Goal: Transaction & Acquisition: Download file/media

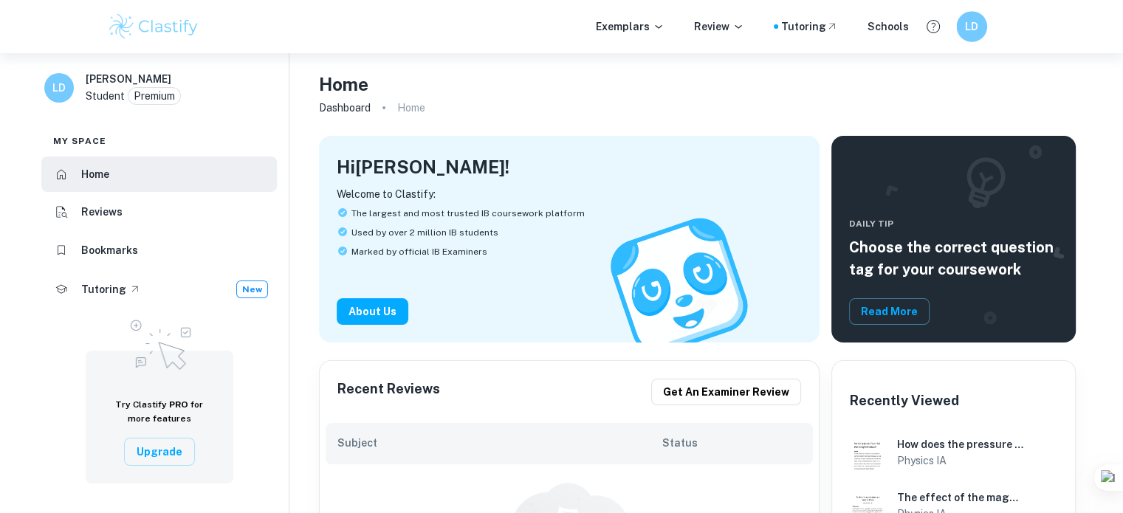
click at [974, 24] on h6 "LD" at bounding box center [972, 26] width 18 height 17
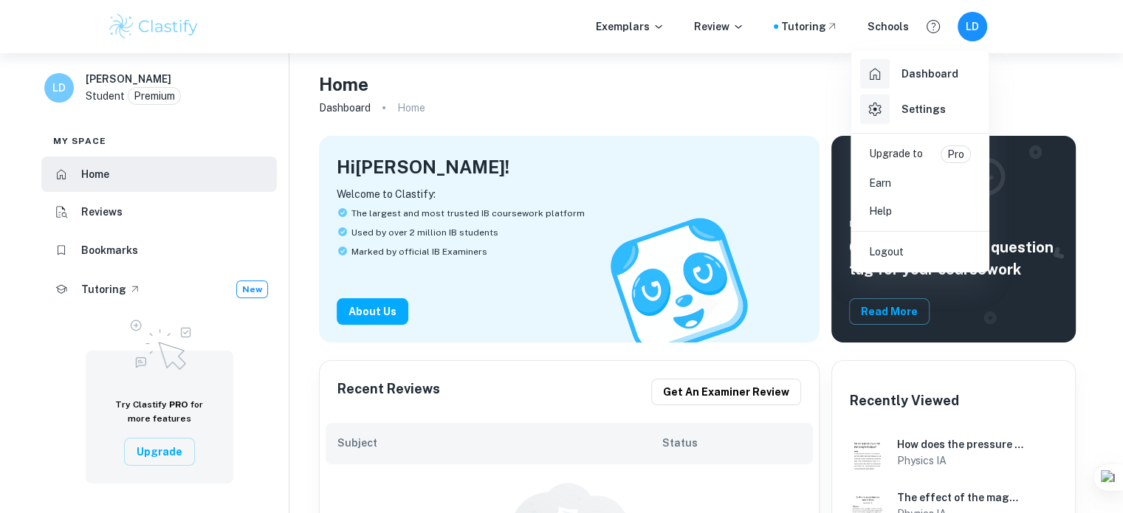
click at [744, 95] on div at bounding box center [561, 256] width 1123 height 513
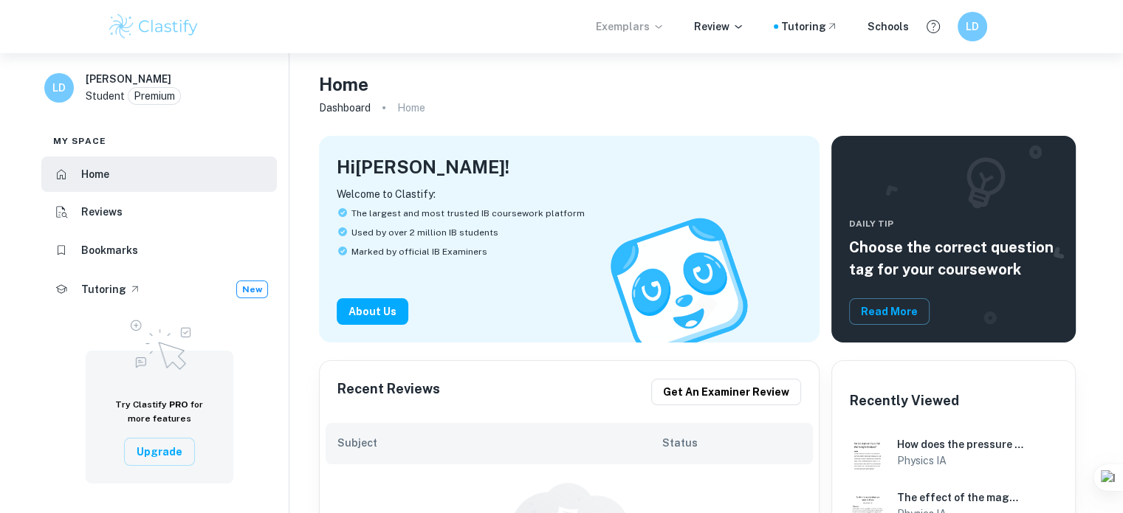
click at [648, 29] on p "Exemplars" at bounding box center [630, 26] width 69 height 16
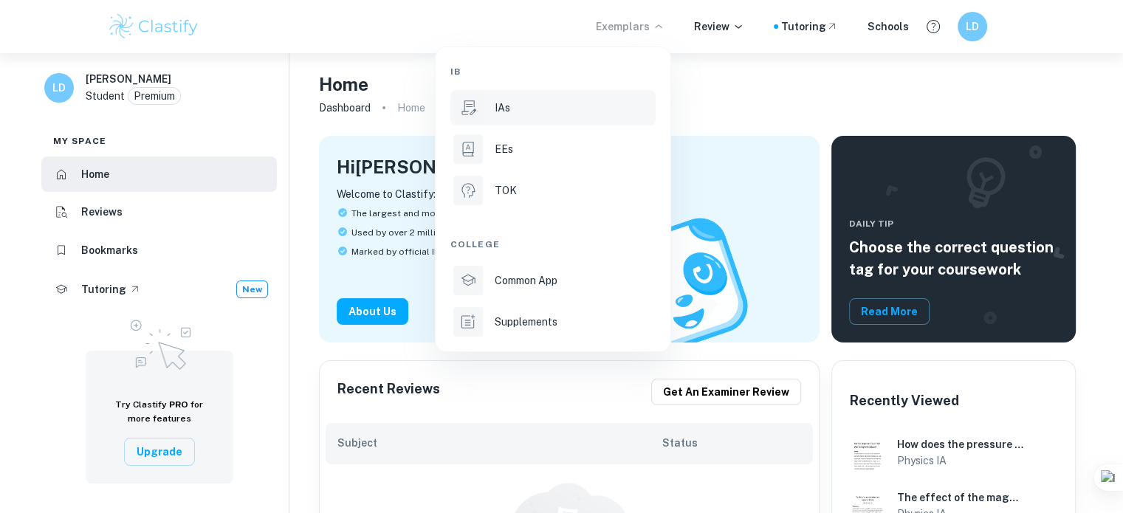
click at [516, 115] on div "IAs" at bounding box center [574, 108] width 158 height 16
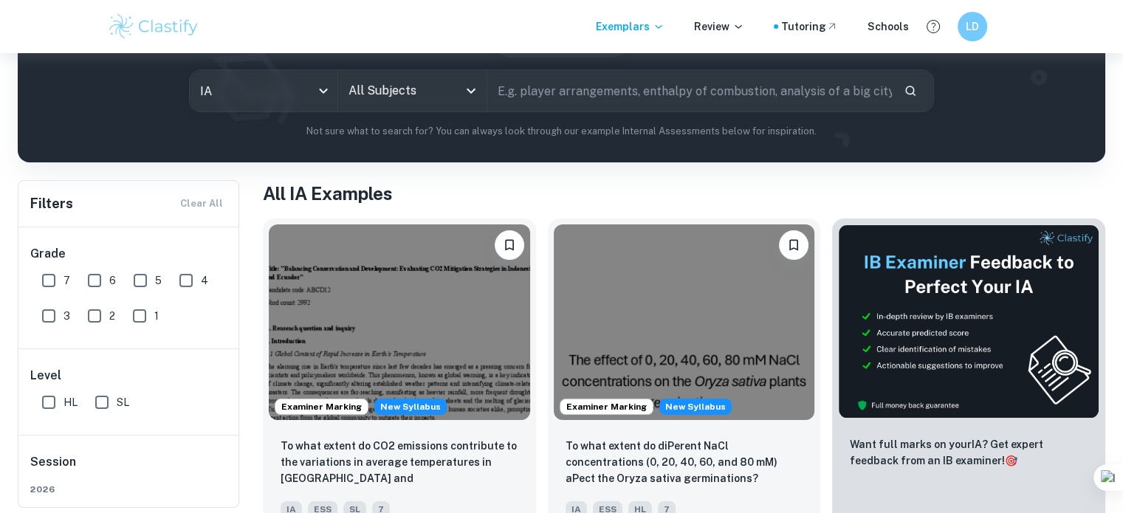
scroll to position [171, 0]
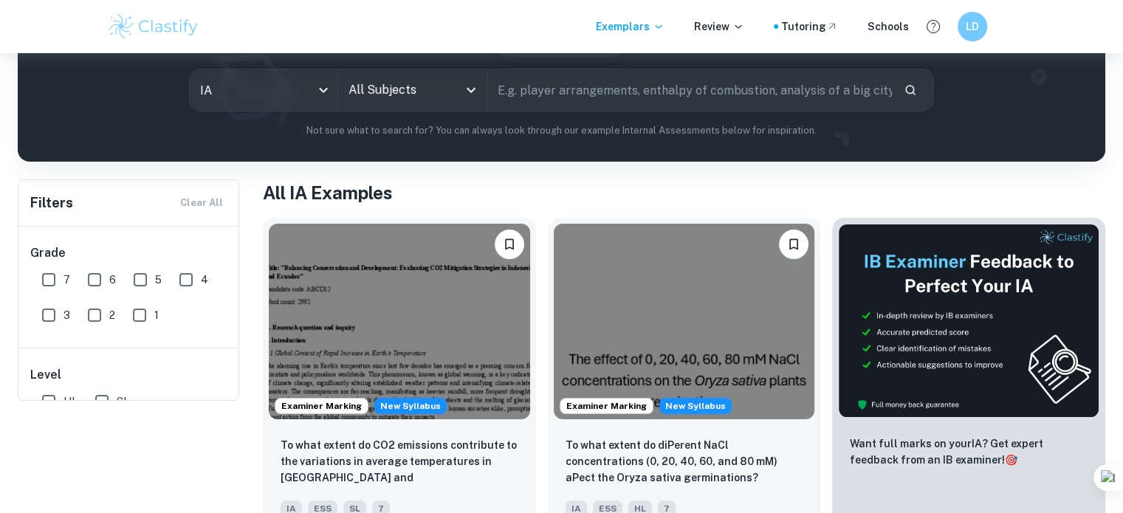
scroll to position [0, 0]
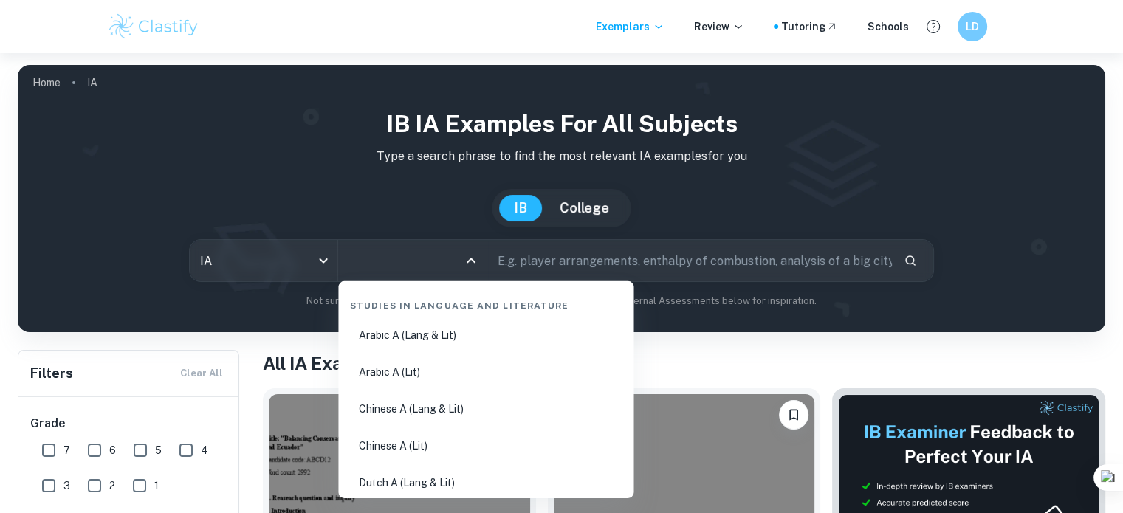
click at [393, 263] on input "All Subjects" at bounding box center [401, 261] width 112 height 28
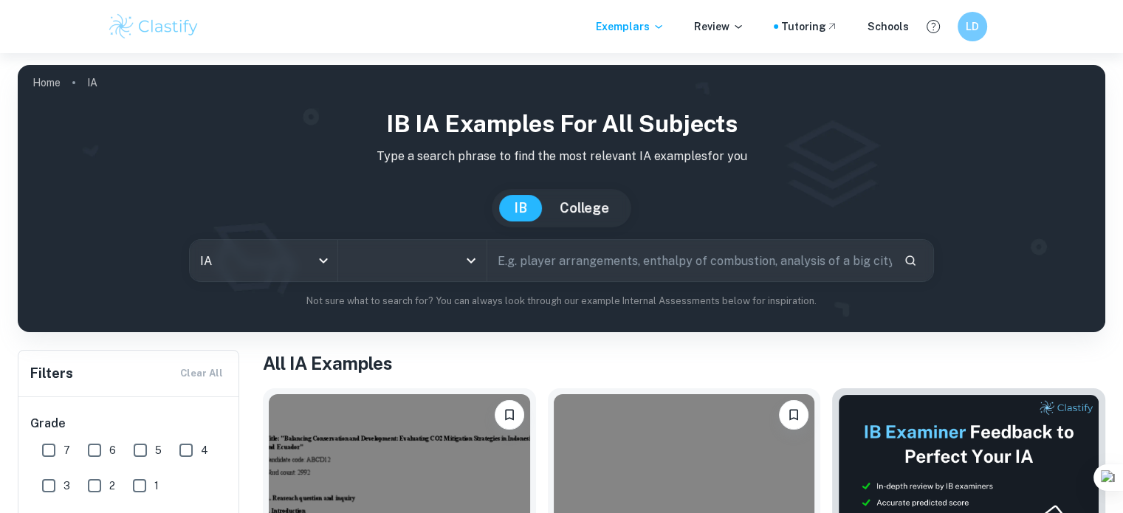
click at [358, 273] on input "All Subjects" at bounding box center [401, 261] width 112 height 28
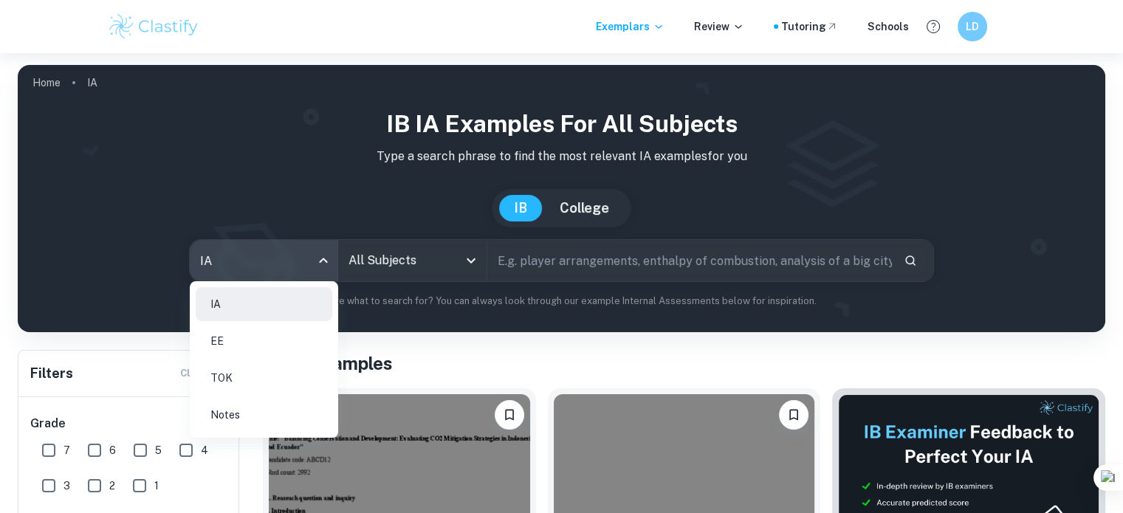
click at [284, 264] on body "We value your privacy We use cookies to enhance your browsing experience, serve…" at bounding box center [561, 309] width 1123 height 513
click at [284, 264] on div at bounding box center [561, 256] width 1123 height 513
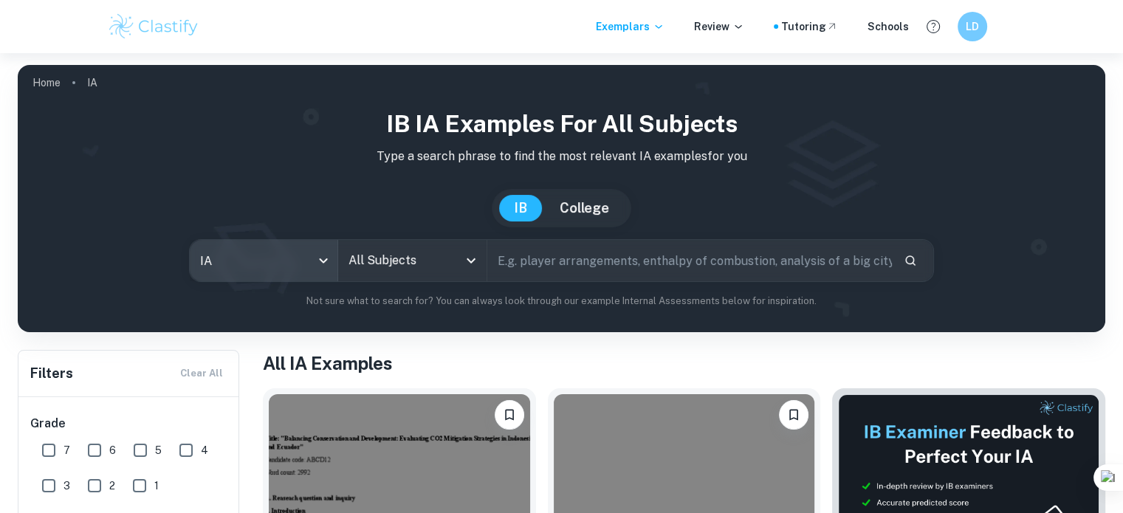
click at [399, 241] on div "All Subjects" at bounding box center [412, 260] width 148 height 41
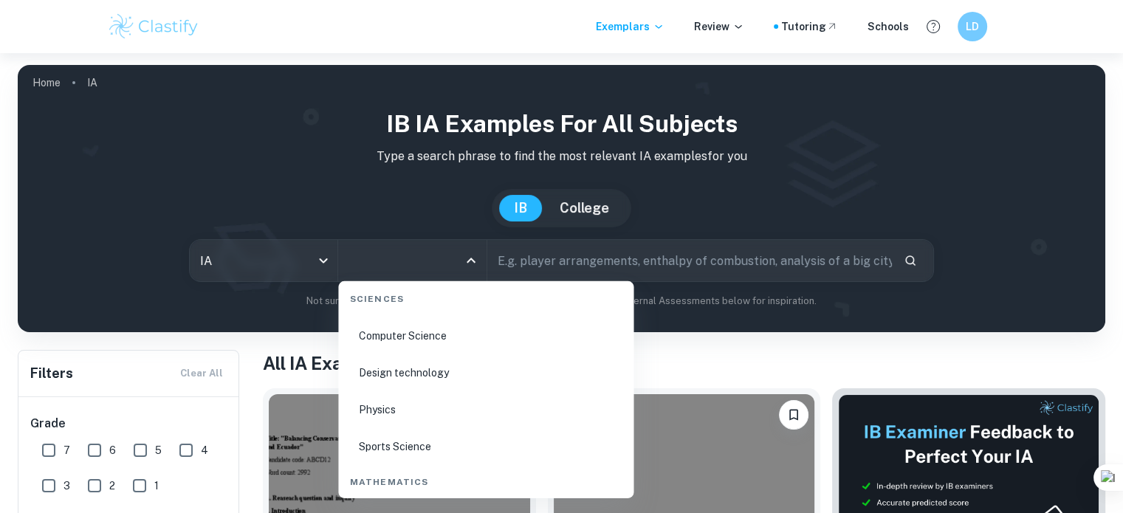
scroll to position [2369, 0]
click at [417, 414] on li "Physics" at bounding box center [486, 414] width 284 height 34
type input "Physics"
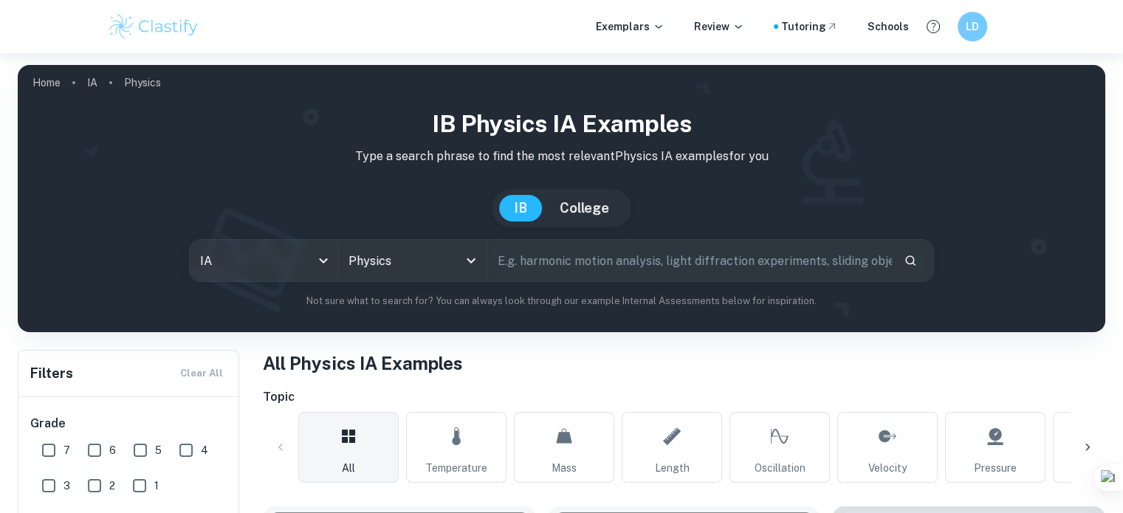
click at [614, 263] on input "text" at bounding box center [689, 260] width 405 height 41
type input "Specific heat capacity"
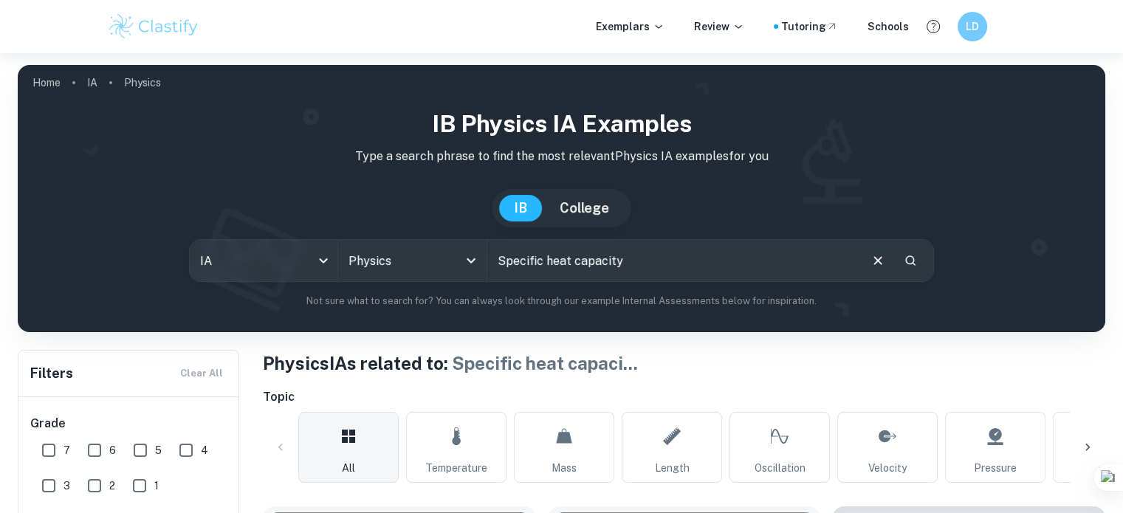
scroll to position [251, 0]
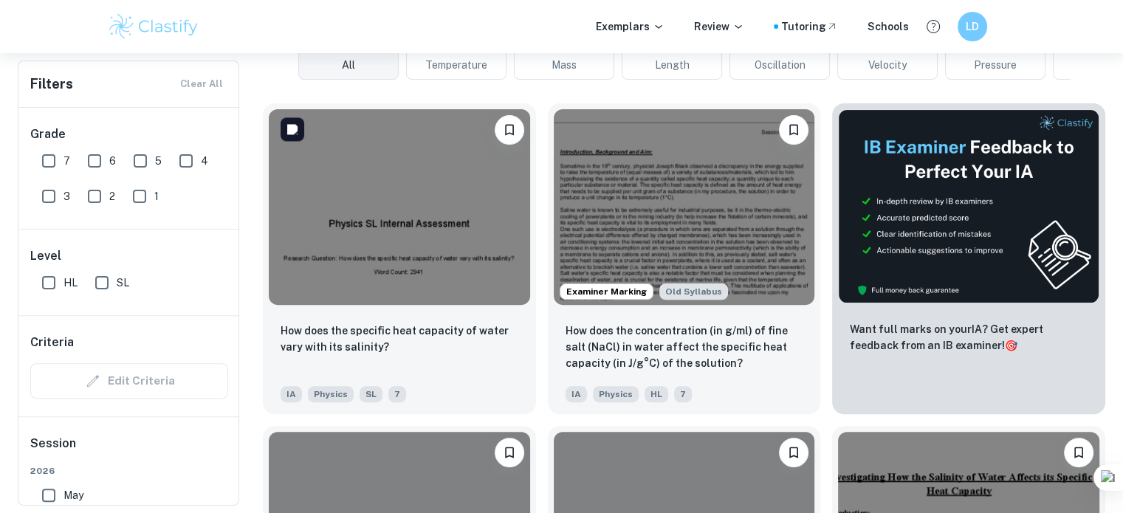
scroll to position [404, 0]
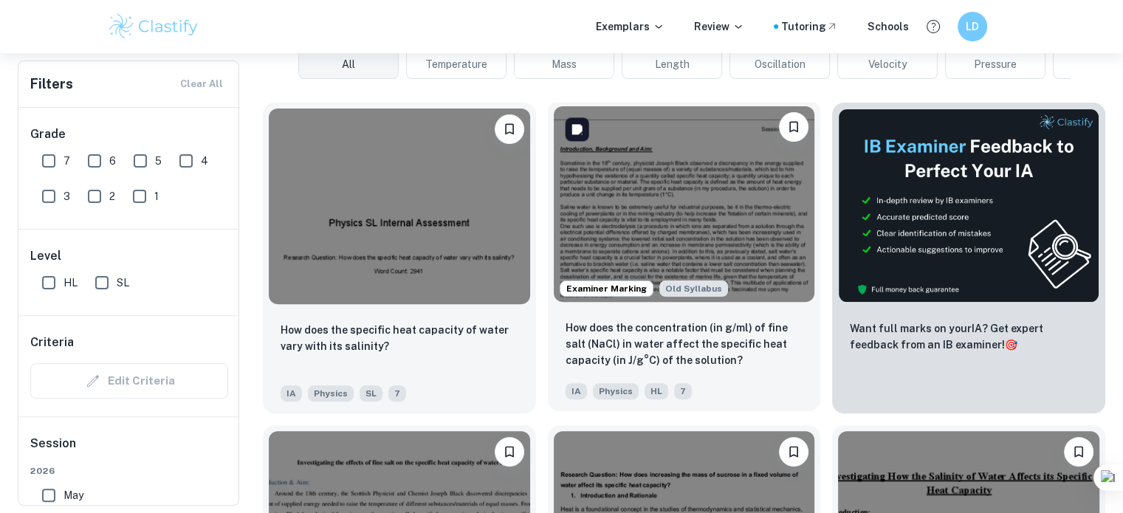
click at [676, 188] on img at bounding box center [684, 204] width 261 height 196
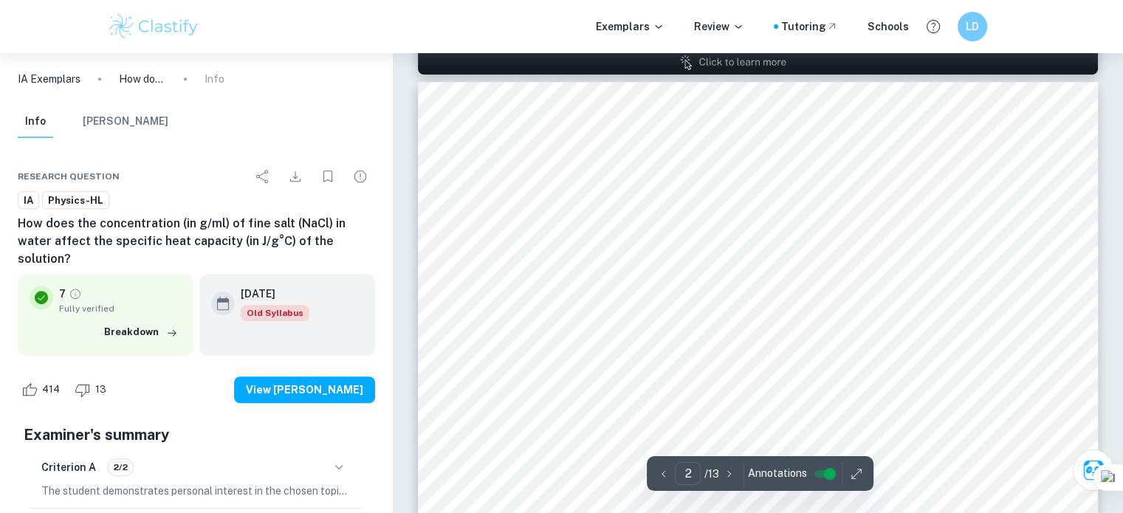
type input "1"
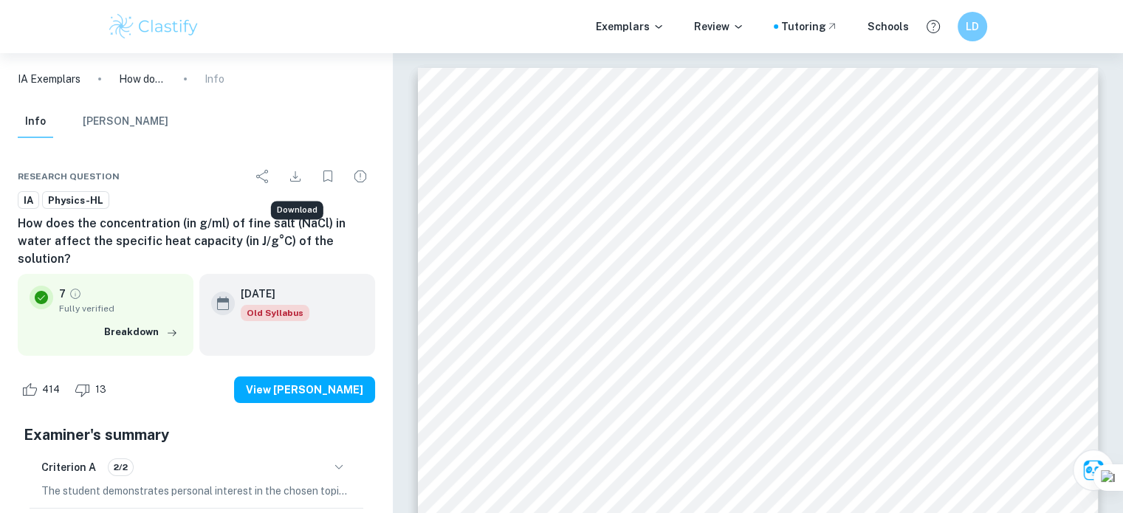
click at [286, 182] on button "Download" at bounding box center [296, 177] width 30 height 30
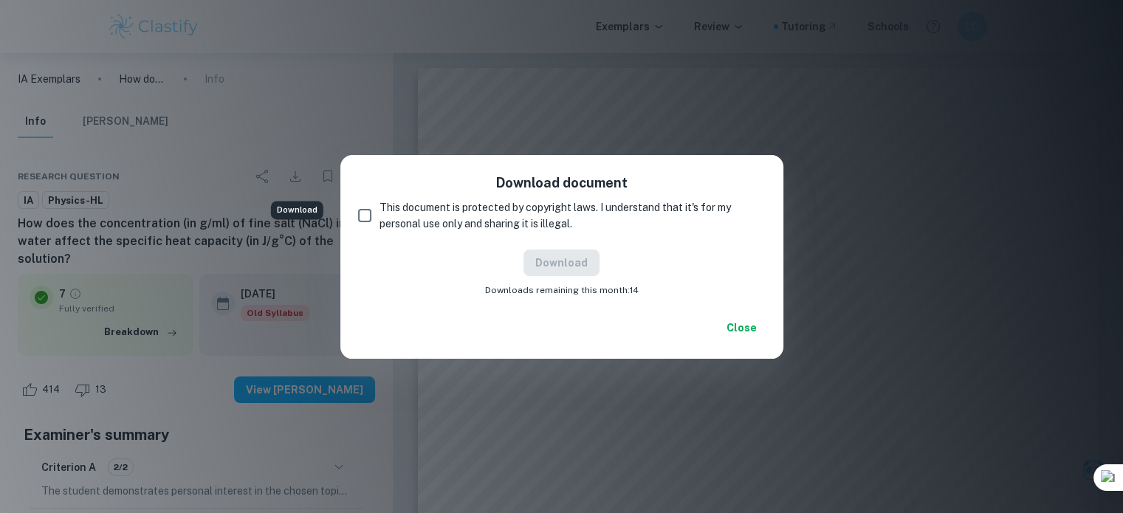
click at [450, 219] on span "This document is protected by copyright laws. I understand that it's for my per…" at bounding box center [567, 215] width 374 height 32
click at [380, 219] on input "This document is protected by copyright laws. I understand that it's for my per…" at bounding box center [365, 216] width 30 height 30
checkbox input "true"
click at [582, 262] on button "Download" at bounding box center [562, 263] width 76 height 27
